Goal: Task Accomplishment & Management: Complete application form

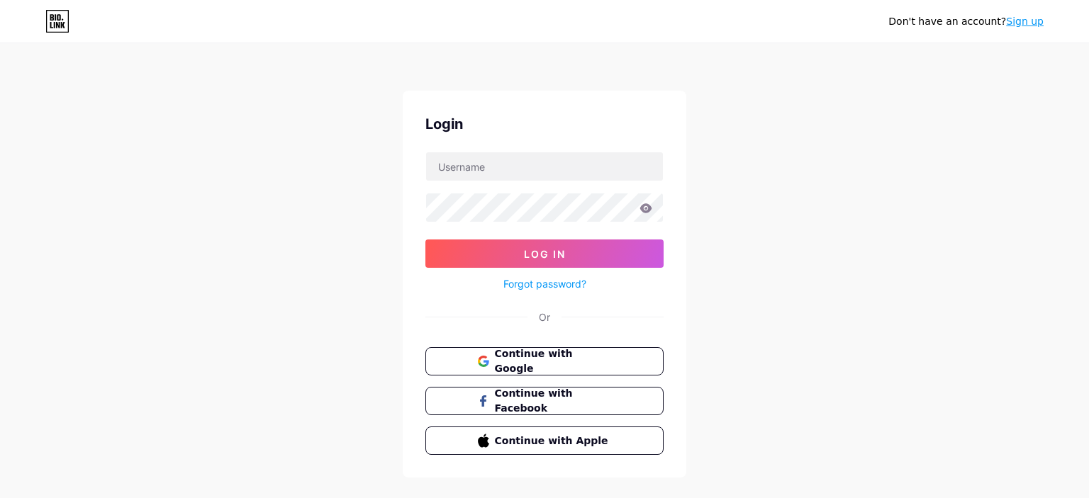
click at [549, 364] on span "Continue with Google" at bounding box center [553, 362] width 117 height 30
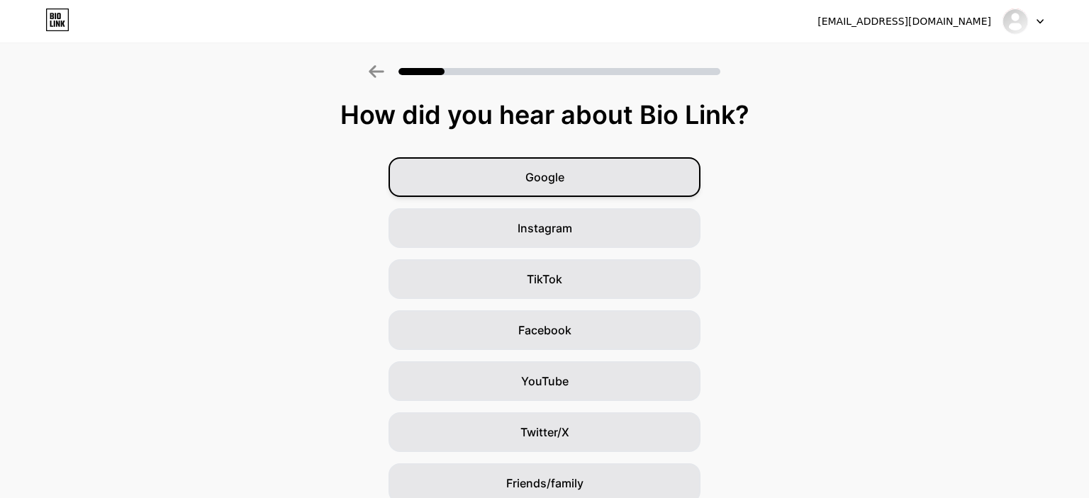
click at [565, 180] on div "Google" at bounding box center [544, 177] width 312 height 40
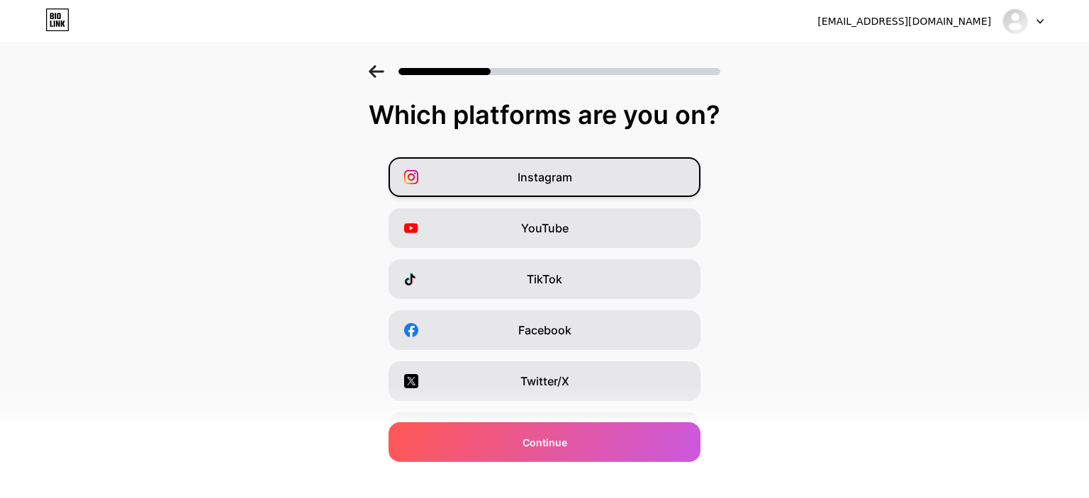
click at [552, 179] on span "Instagram" at bounding box center [544, 177] width 55 height 17
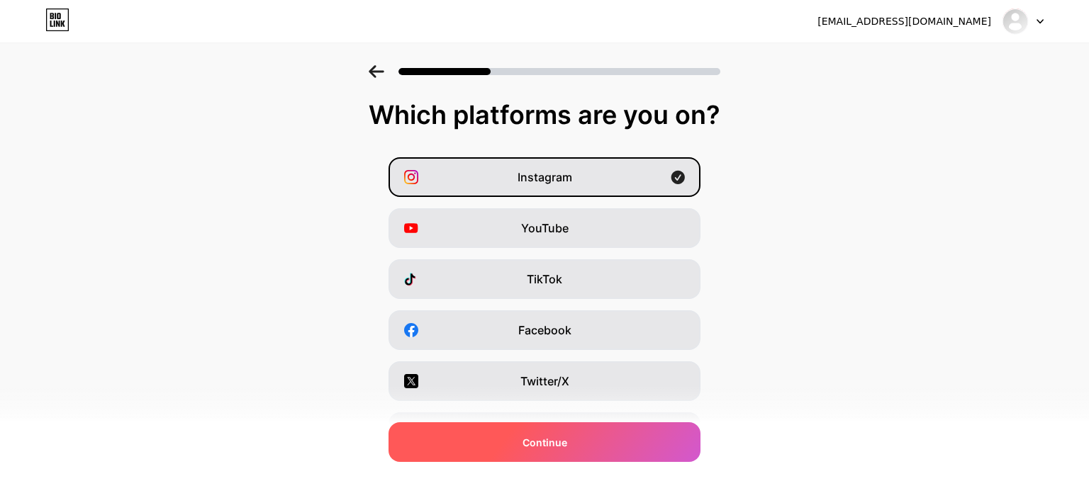
click at [603, 447] on div "Continue" at bounding box center [544, 442] width 312 height 40
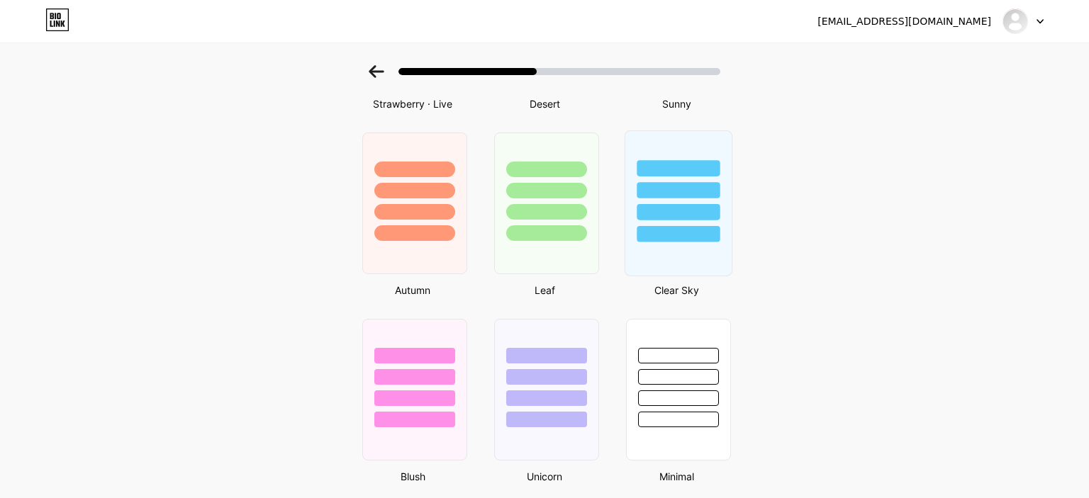
scroll to position [886, 0]
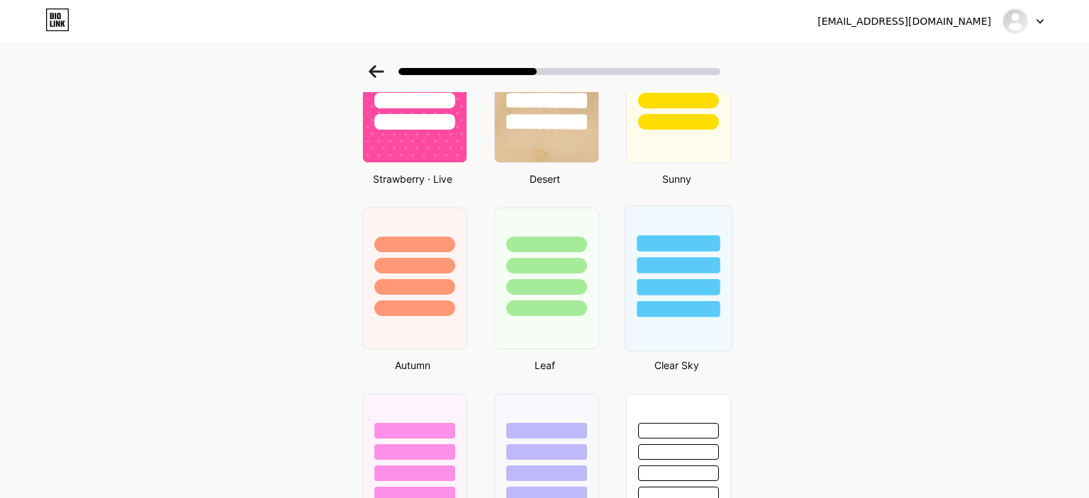
click at [696, 223] on div at bounding box center [678, 261] width 106 height 111
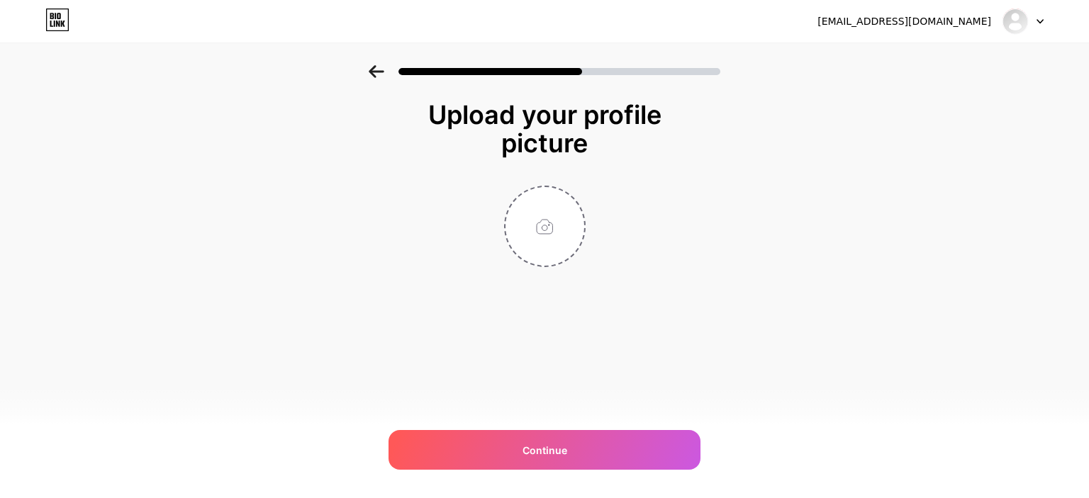
scroll to position [0, 0]
click at [538, 222] on input "file" at bounding box center [544, 226] width 79 height 79
type input "C:\fakepath\036.jpg"
click at [573, 194] on circle at bounding box center [577, 197] width 16 height 16
click at [530, 223] on input "file" at bounding box center [544, 226] width 79 height 79
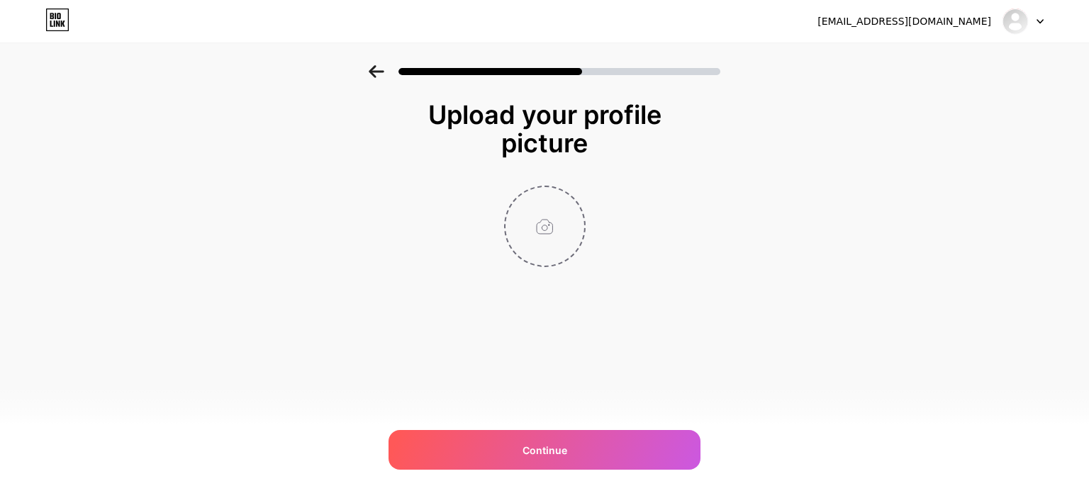
type input "C:\fakepath\Image_Editor(6).jpg"
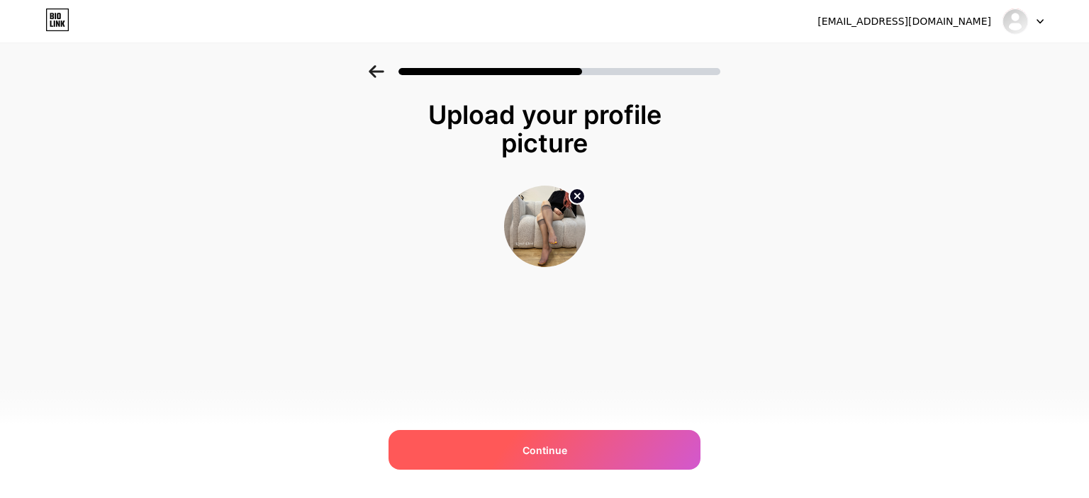
click at [555, 454] on span "Continue" at bounding box center [544, 450] width 45 height 15
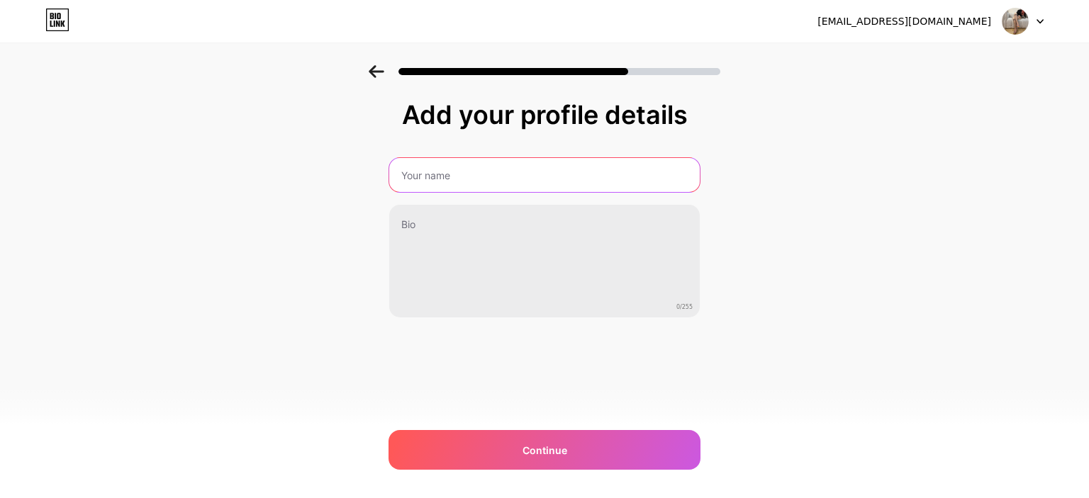
click at [578, 186] on input "text" at bounding box center [544, 175] width 310 height 34
type input "Rossi Eleni"
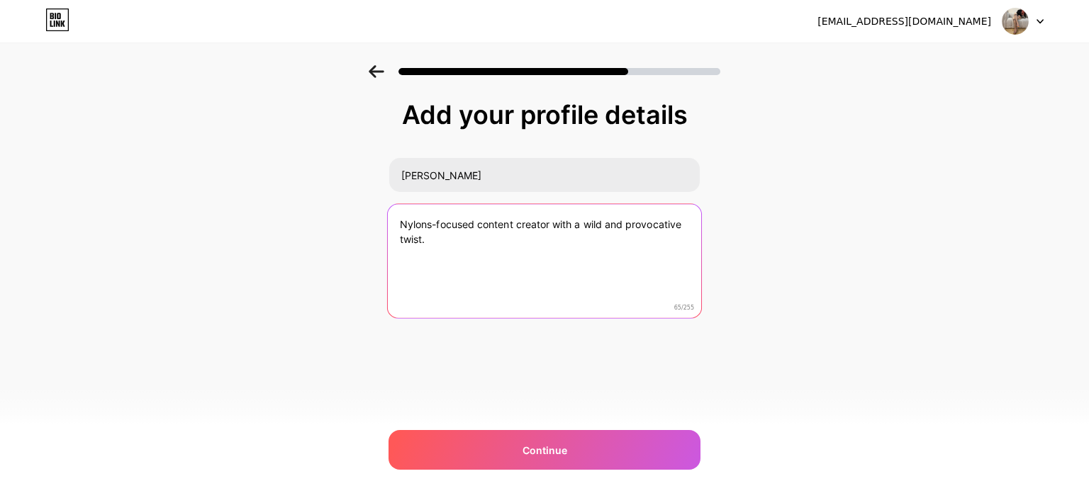
click at [431, 224] on textarea "Nylons-focused content creator with a wild and provocative twist." at bounding box center [544, 262] width 313 height 116
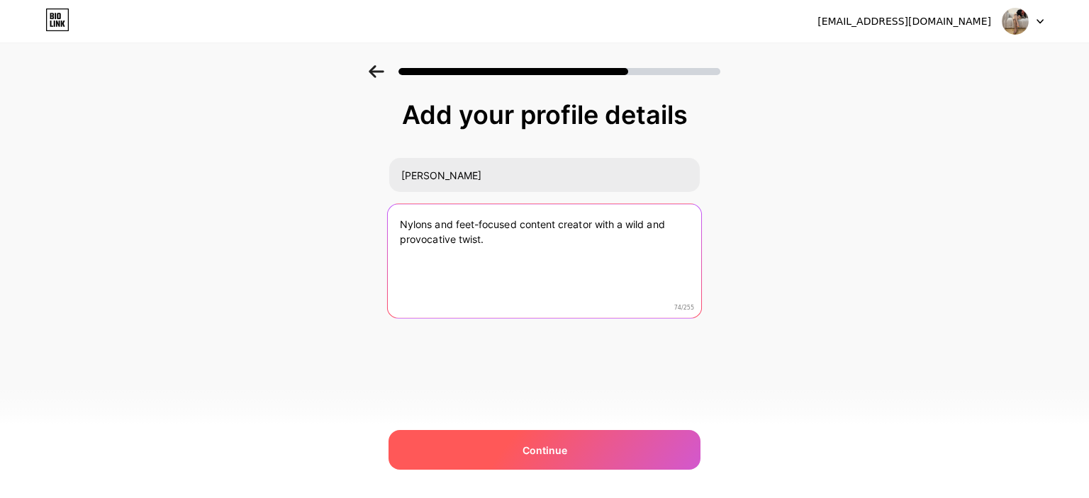
type textarea "Nylons and feet-focused content creator with a wild and provocative twist."
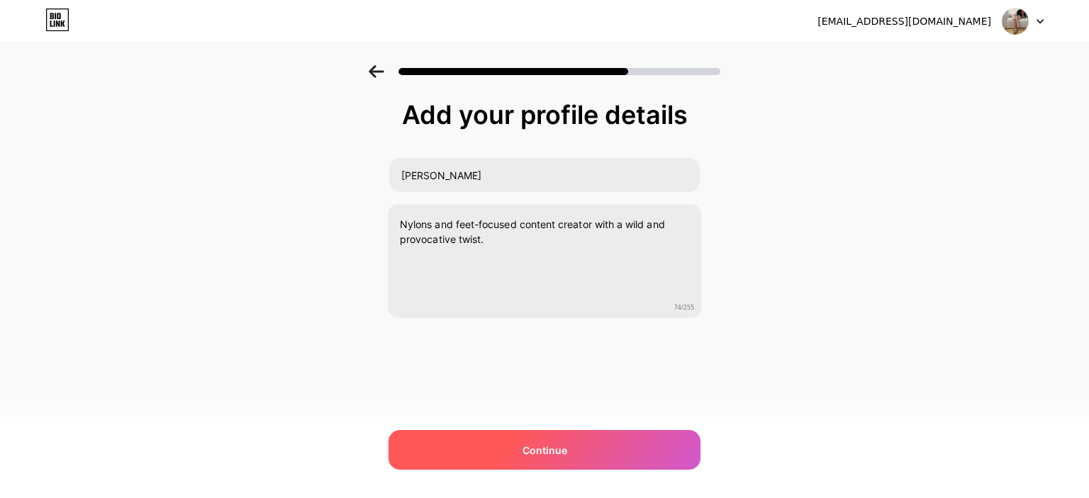
click at [578, 441] on div "Continue" at bounding box center [544, 450] width 312 height 40
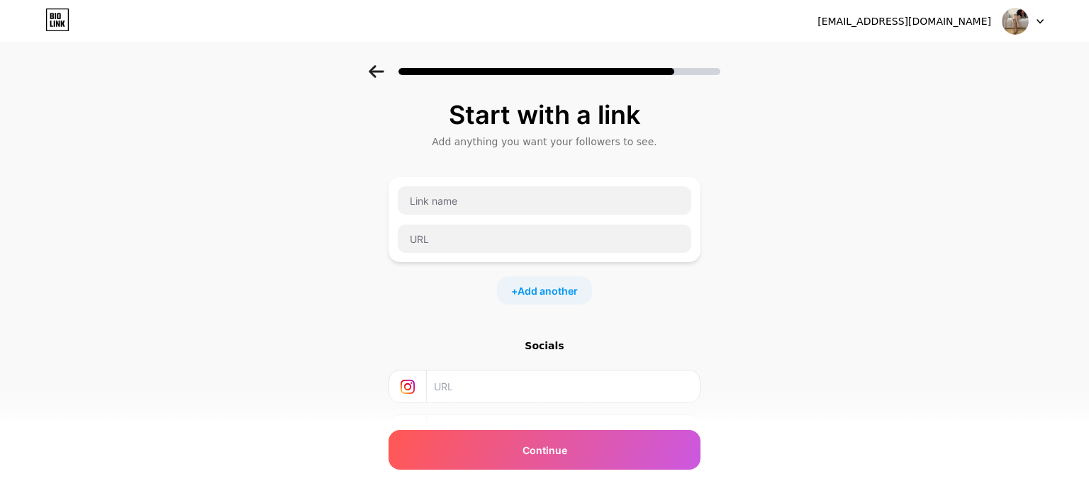
click at [474, 381] on input "text" at bounding box center [562, 387] width 257 height 32
type input "rossi_eleni"
click at [458, 201] on input "text" at bounding box center [544, 200] width 293 height 28
click at [469, 198] on input "All you need" at bounding box center [544, 200] width 293 height 28
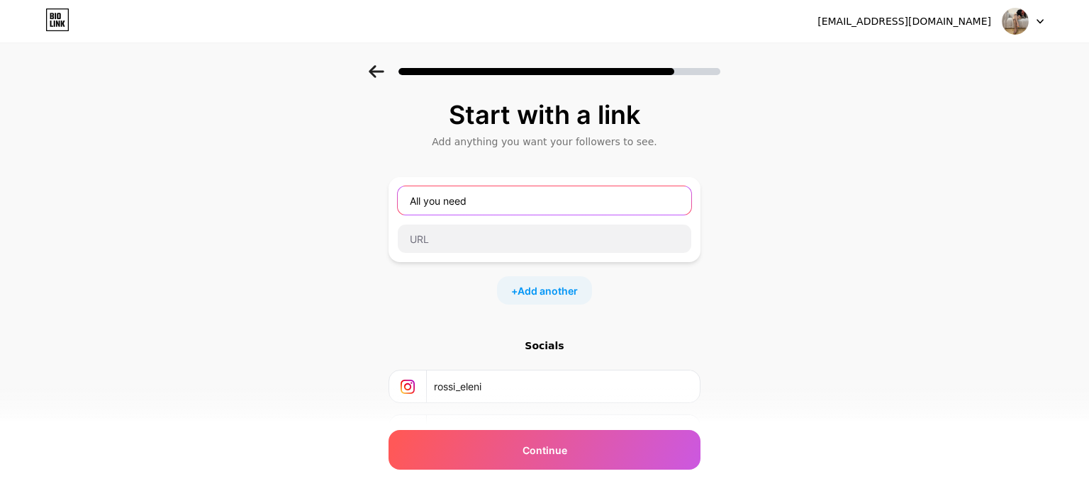
click at [469, 198] on input "All you need" at bounding box center [544, 200] width 293 height 28
type input "W"
type input "You'll feel welcomed here"
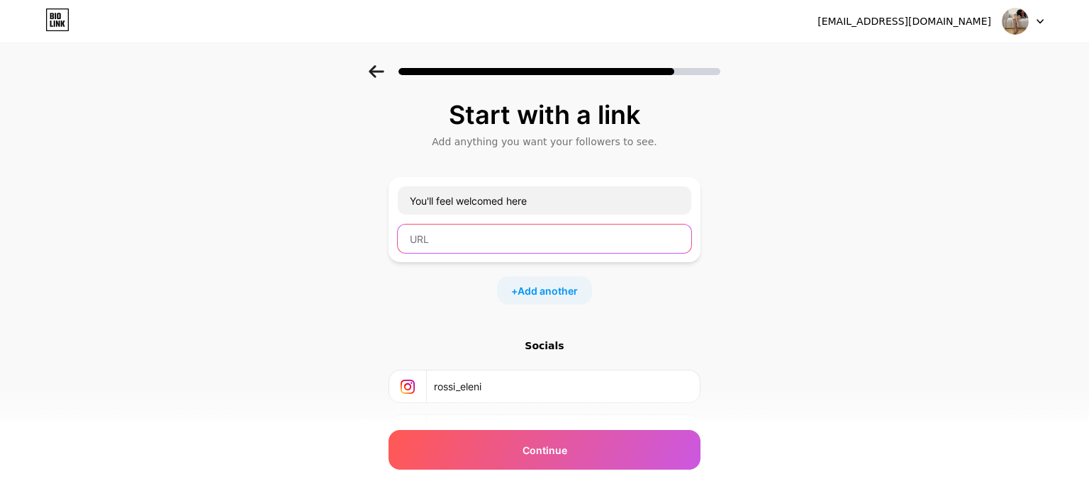
click at [490, 247] on input "text" at bounding box center [544, 239] width 293 height 28
paste input "https://onlyfans.com/rossi_eleni"
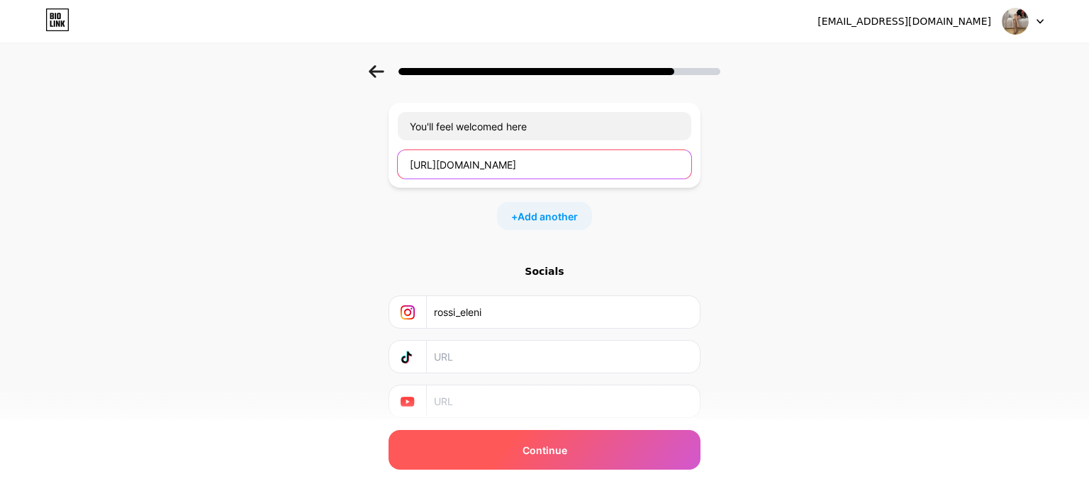
type input "https://onlyfans.com/rossi_eleni"
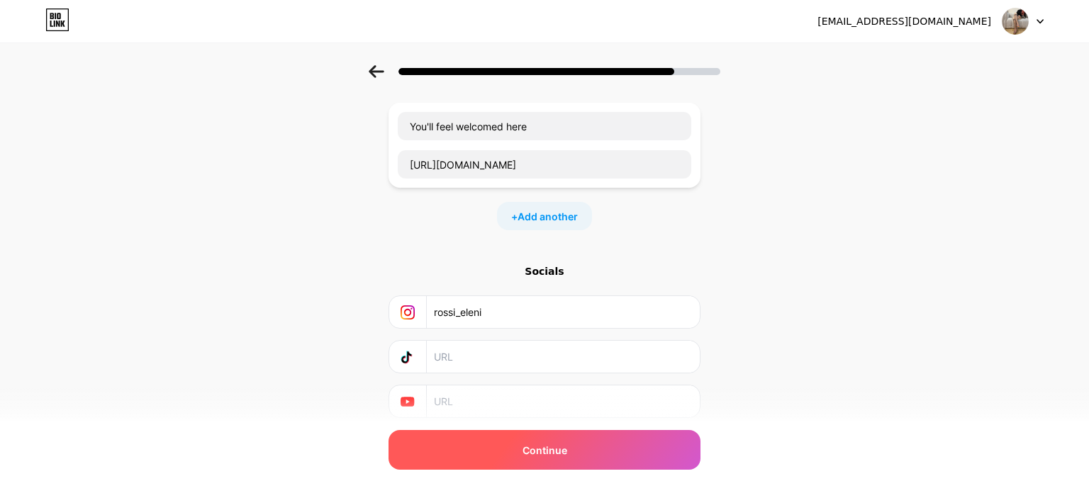
click at [606, 453] on div "Continue" at bounding box center [544, 450] width 312 height 40
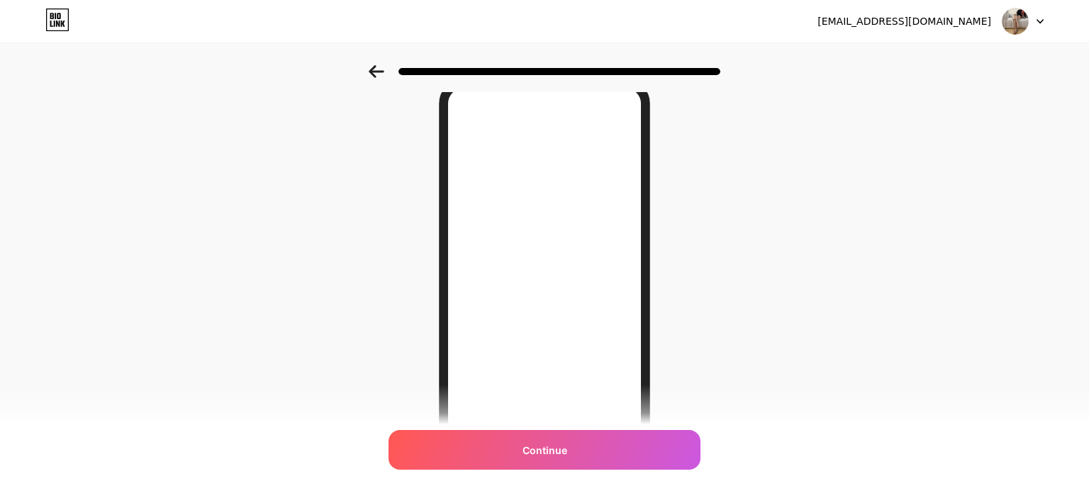
scroll to position [213, 0]
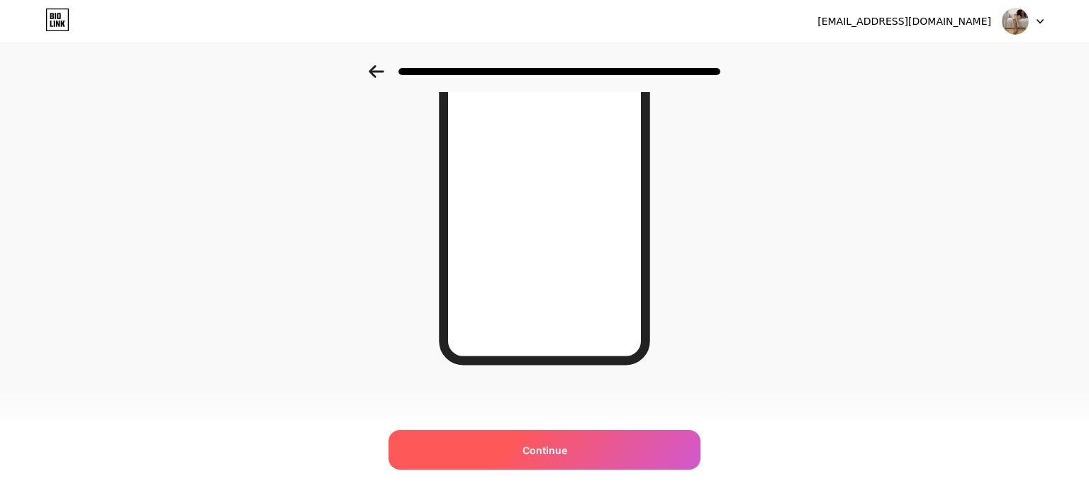
click at [557, 450] on span "Continue" at bounding box center [544, 450] width 45 height 15
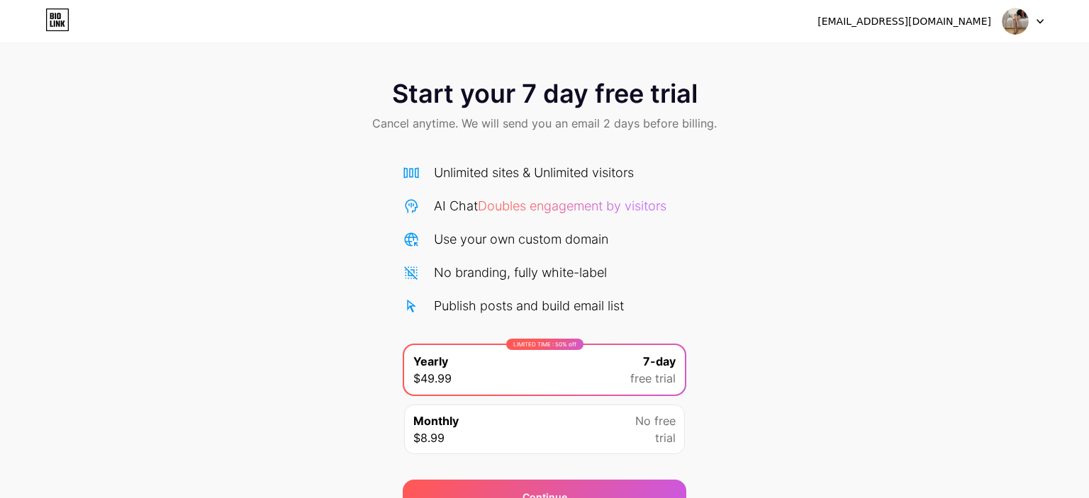
click at [520, 260] on div "Unlimited sites & Unlimited visitors AI Chat Doubles engagement by visitors Use…" at bounding box center [545, 239] width 284 height 152
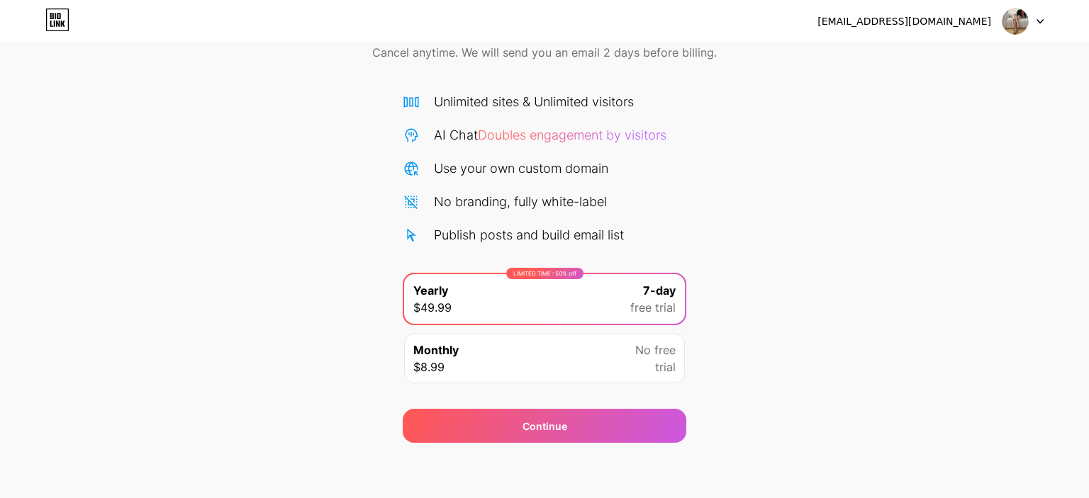
click at [771, 307] on div "Start your 7 day free trial Cancel anytime. We will send you an email 2 days be…" at bounding box center [544, 218] width 1089 height 449
click at [568, 209] on div "No branding, fully white-label" at bounding box center [520, 201] width 173 height 19
click at [572, 357] on div "Monthly $8.99 No free trial" at bounding box center [544, 359] width 281 height 50
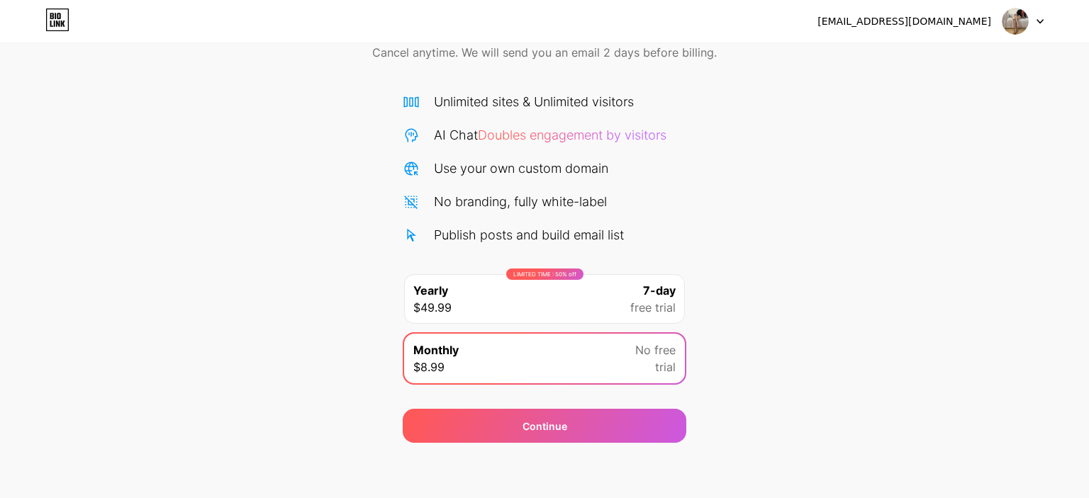
click at [622, 308] on div "LIMITED TIME : 50% off Yearly $49.99 7-day free trial" at bounding box center [544, 299] width 281 height 50
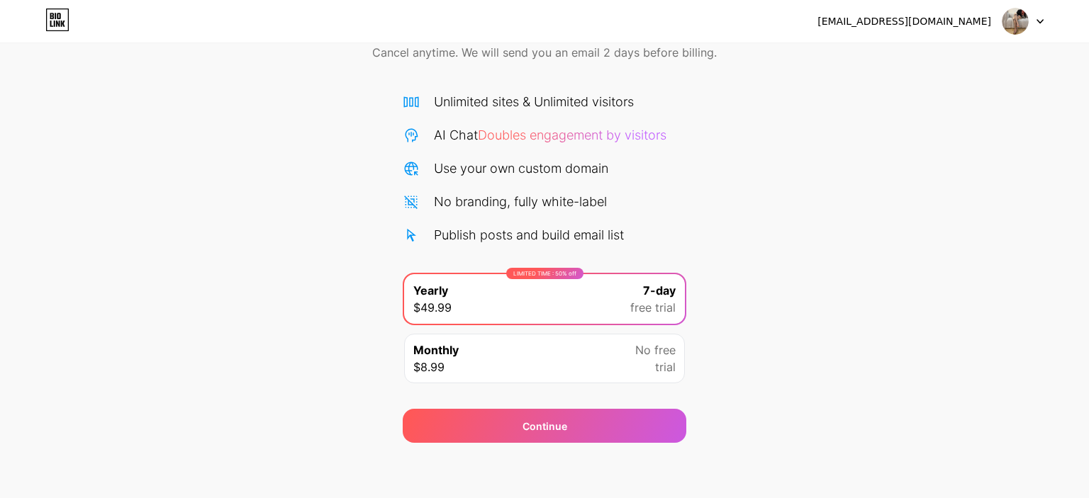
click at [452, 54] on span "Cancel anytime. We will send you an email 2 days before billing." at bounding box center [544, 52] width 345 height 17
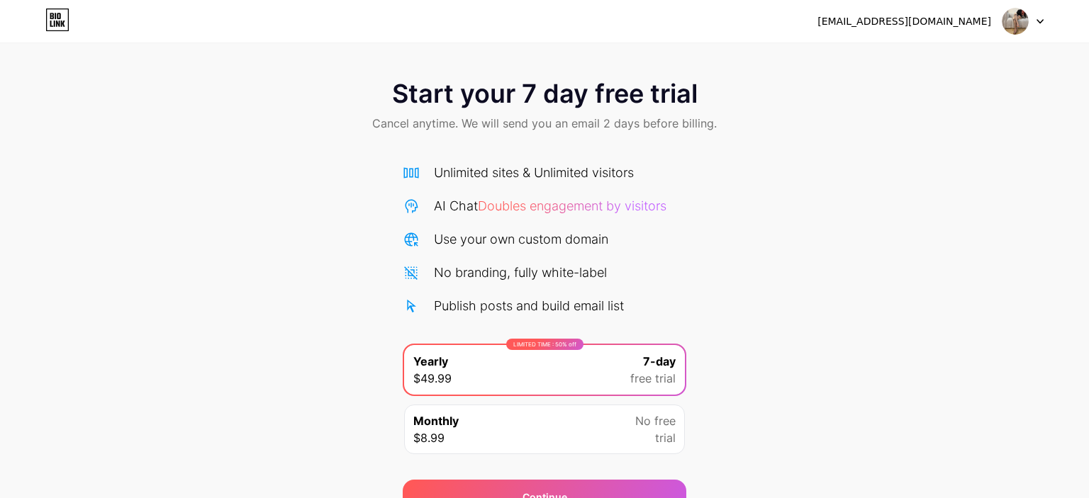
drag, startPoint x: 447, startPoint y: 208, endPoint x: 452, endPoint y: 223, distance: 15.9
click at [446, 208] on div "AI Chat Doubles engagement by visitors" at bounding box center [550, 205] width 233 height 19
click at [452, 247] on div "Use your own custom domain" at bounding box center [521, 239] width 174 height 19
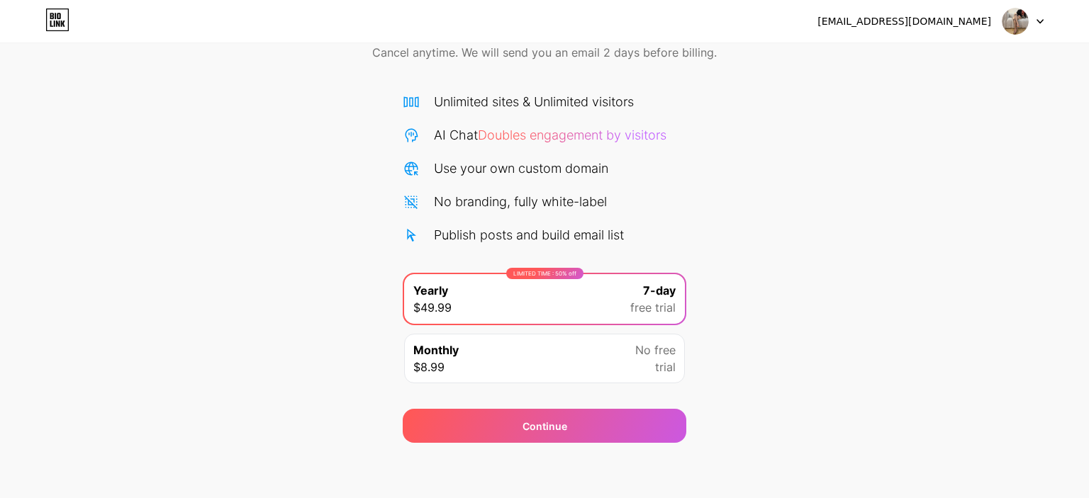
click at [556, 368] on div "Monthly $8.99 No free trial" at bounding box center [544, 359] width 281 height 50
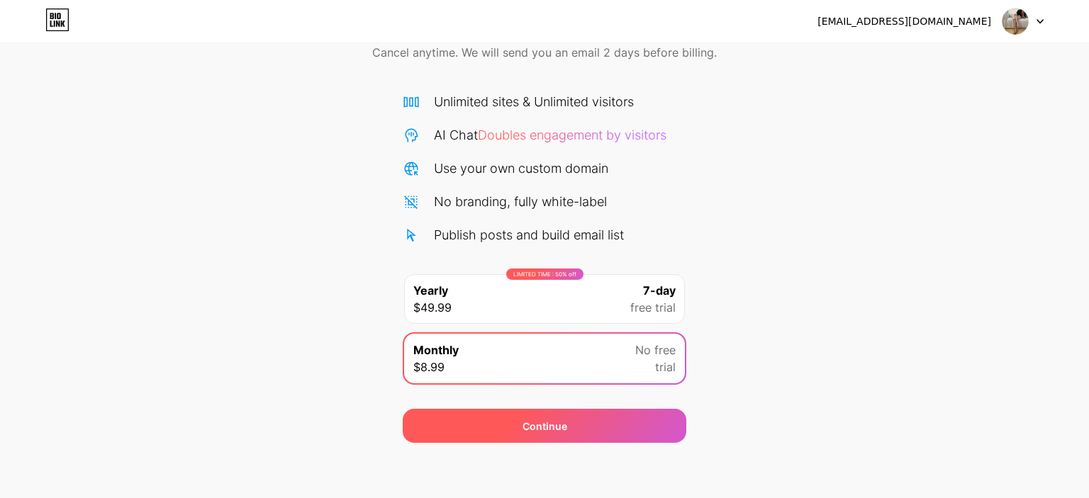
click at [564, 416] on div "Continue" at bounding box center [545, 426] width 284 height 34
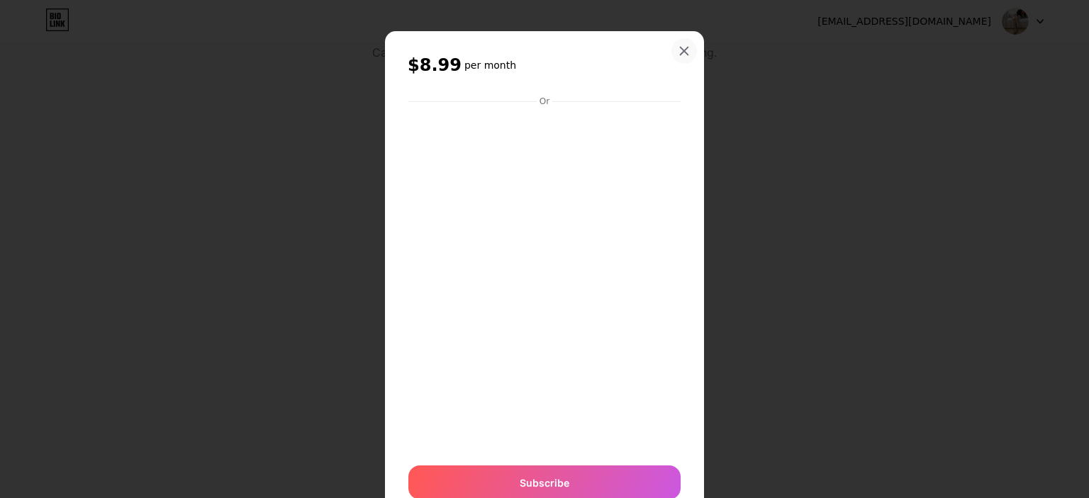
click at [685, 52] on icon at bounding box center [685, 51] width 8 height 8
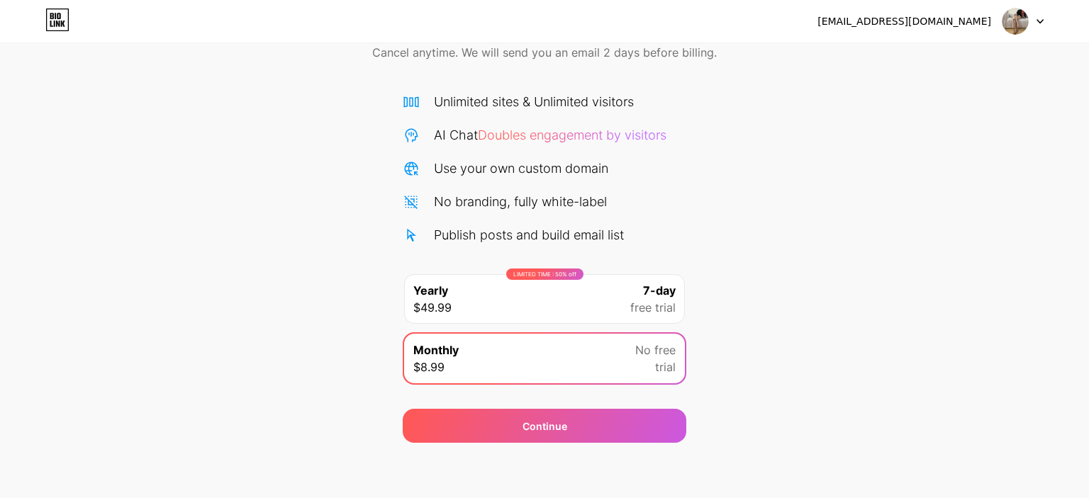
click at [785, 330] on div "Start your 7 day free trial Cancel anytime. We will send you an email 2 days be…" at bounding box center [544, 218] width 1089 height 449
click at [50, 18] on icon at bounding box center [57, 20] width 24 height 23
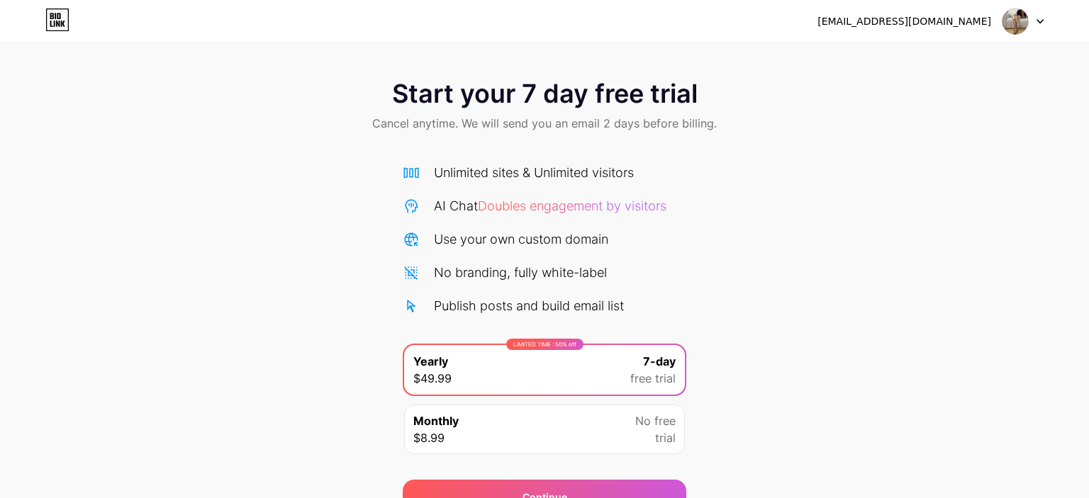
scroll to position [71, 0]
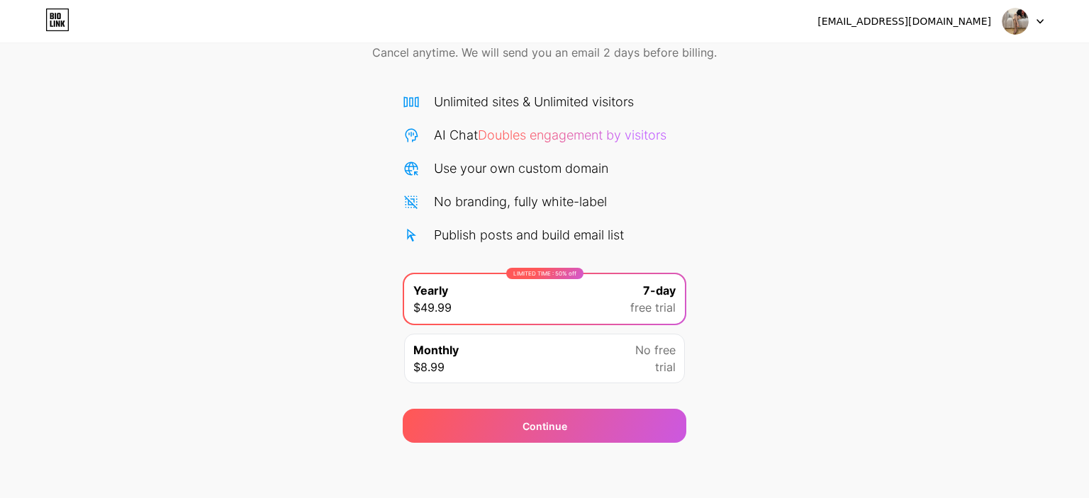
click at [1038, 18] on div at bounding box center [1022, 22] width 41 height 26
click at [916, 18] on div "mia.eleni.rossi@gmail.com" at bounding box center [904, 21] width 174 height 15
click at [330, 106] on div "Start your 7 day free trial Cancel anytime. We will send you an email 2 days be…" at bounding box center [544, 218] width 1089 height 449
click at [364, 74] on div "Start your 7 day free trial Cancel anytime. We will send you an email 2 days be…" at bounding box center [544, 36] width 1089 height 84
click at [694, 220] on div "Start your 7 day free trial Cancel anytime. We will send you an email 2 days be…" at bounding box center [544, 218] width 1089 height 449
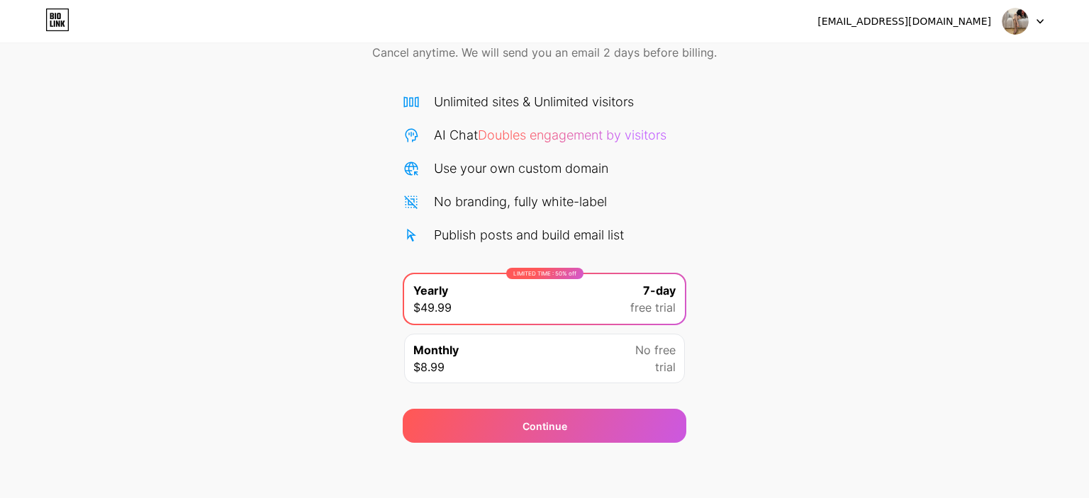
click at [394, 58] on span "Cancel anytime. We will send you an email 2 days before billing." at bounding box center [544, 52] width 345 height 17
click at [671, 79] on div "Unlimited sites & Unlimited visitors AI Chat Doubles engagement by visitors Use…" at bounding box center [545, 235] width 284 height 314
click at [910, 18] on div "mia.eleni.rossi@gmail.com" at bounding box center [904, 21] width 174 height 15
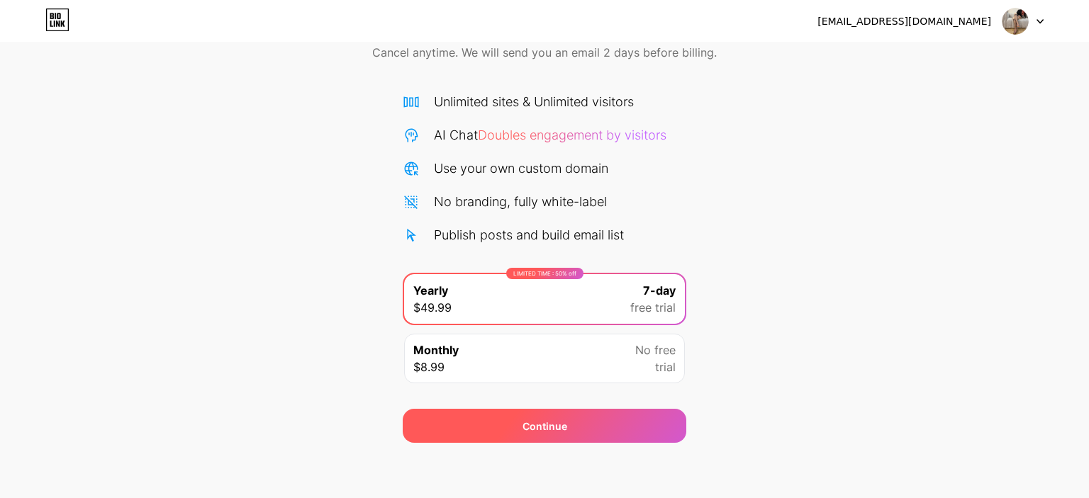
click at [654, 427] on div "Continue" at bounding box center [545, 426] width 284 height 34
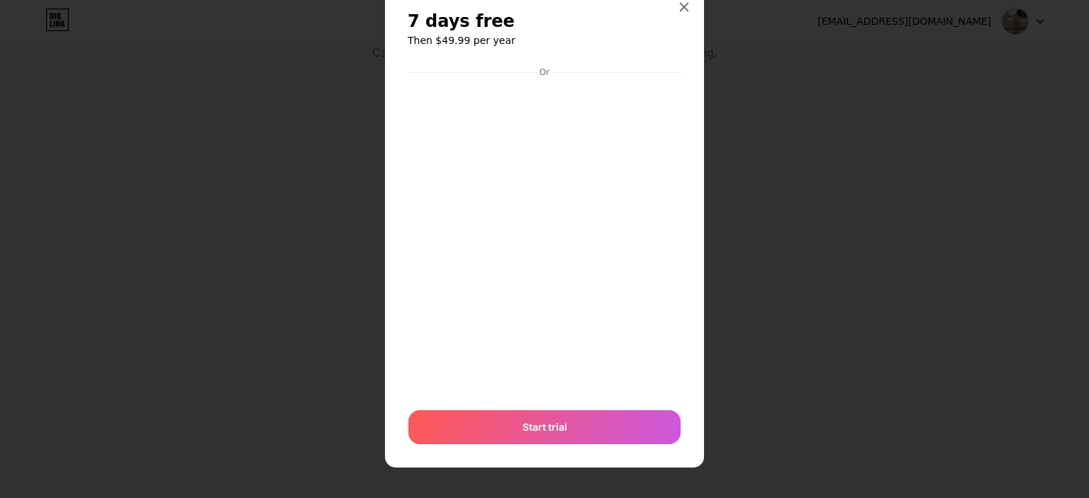
scroll to position [0, 0]
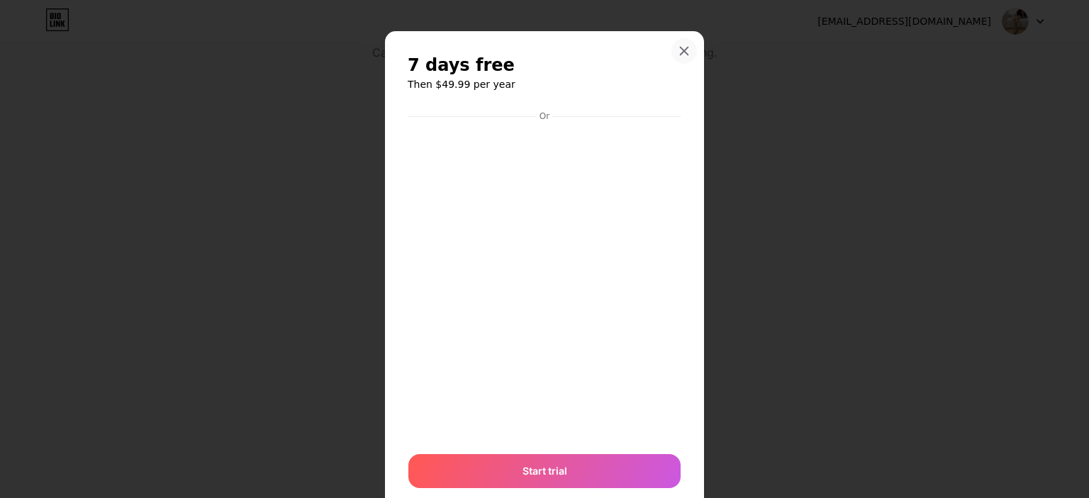
click at [684, 51] on icon at bounding box center [685, 51] width 8 height 8
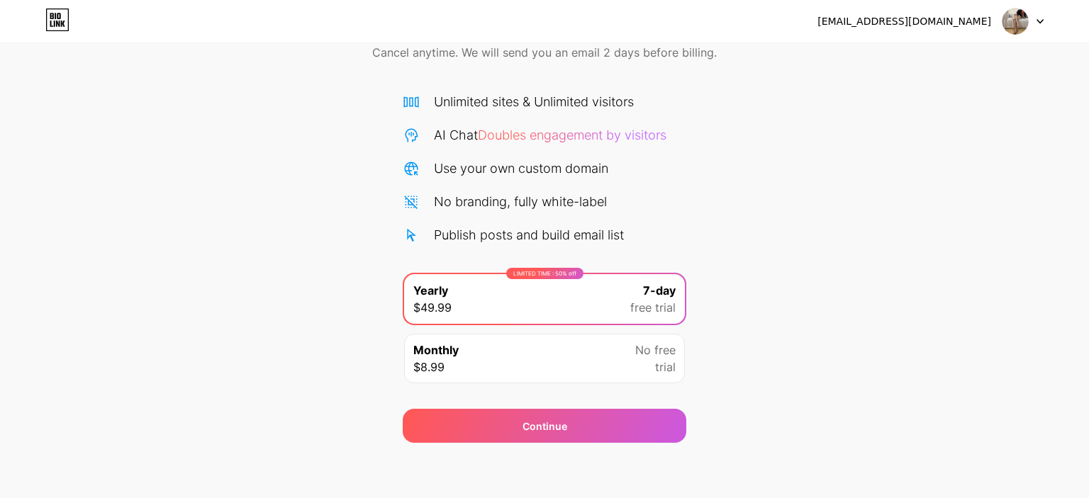
click at [1019, 24] on img at bounding box center [1015, 21] width 27 height 27
drag, startPoint x: 785, startPoint y: 159, endPoint x: 297, endPoint y: 103, distance: 491.5
click at [784, 159] on div "Start your 7 day free trial Cancel anytime. We will send you an email 2 days be…" at bounding box center [544, 218] width 1089 height 449
click at [58, 18] on icon at bounding box center [59, 16] width 4 height 6
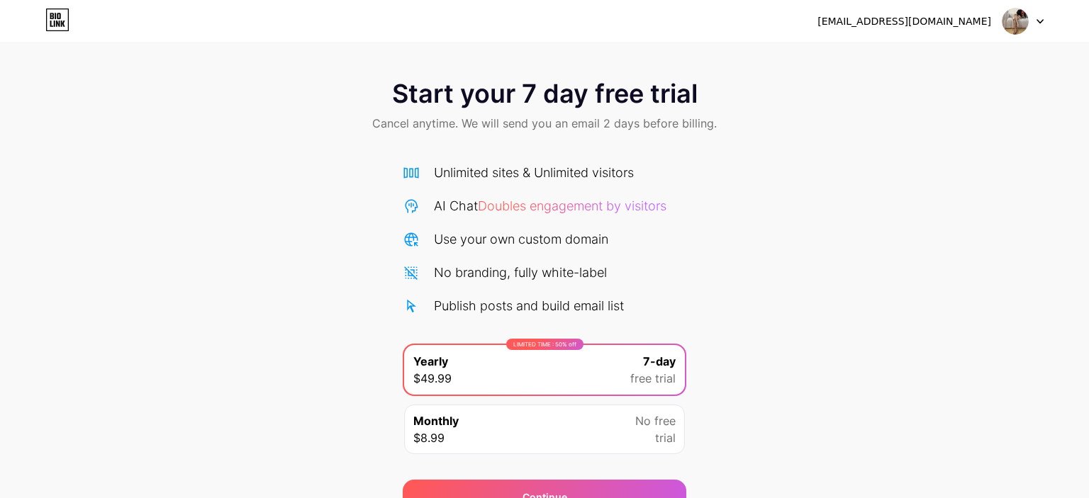
scroll to position [71, 0]
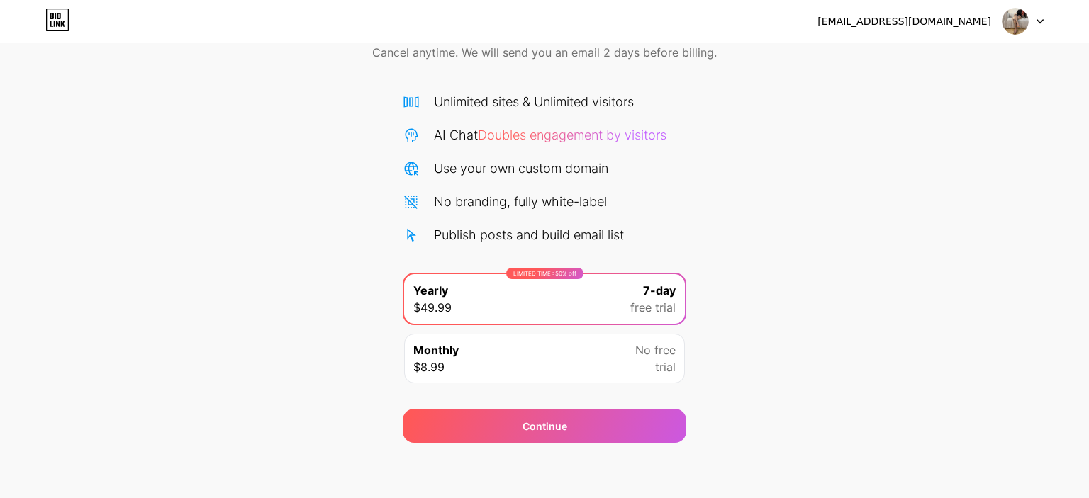
drag, startPoint x: 643, startPoint y: 215, endPoint x: 660, endPoint y: 274, distance: 61.2
click at [642, 215] on div "Unlimited sites & Unlimited visitors AI Chat Doubles engagement by visitors Use…" at bounding box center [545, 168] width 284 height 152
click at [1019, 18] on img at bounding box center [1015, 21] width 27 height 27
click at [906, 61] on li "Logout" at bounding box center [955, 58] width 176 height 38
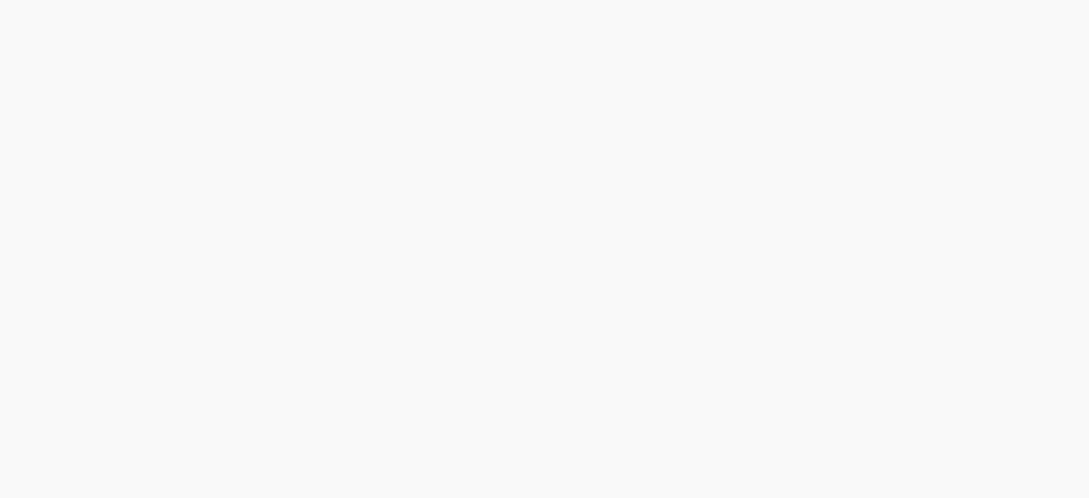
scroll to position [0, 0]
